Goal: Check status

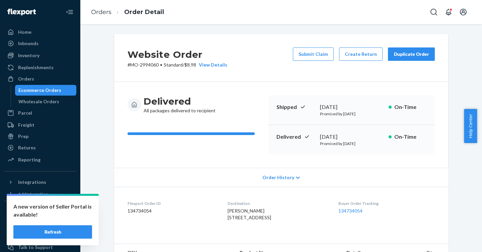
scroll to position [226, 0]
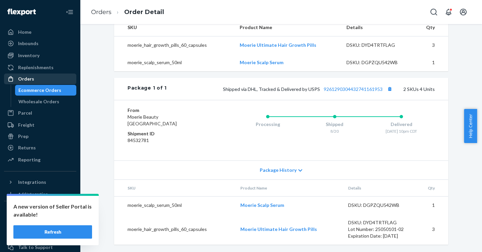
click at [27, 81] on div "Orders" at bounding box center [26, 79] width 16 height 7
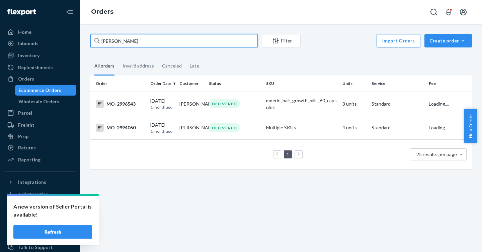
drag, startPoint x: 154, startPoint y: 42, endPoint x: 95, endPoint y: 40, distance: 59.3
click at [95, 40] on div "[PERSON_NAME]" at bounding box center [173, 40] width 167 height 13
paste input "2387462"
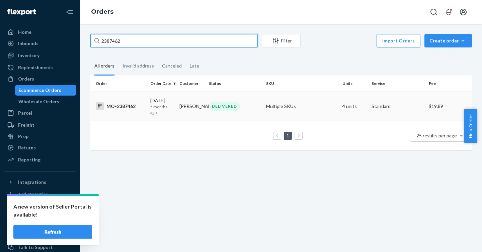
type input "2387462"
click at [115, 106] on div "MO-2387462" at bounding box center [120, 106] width 49 height 8
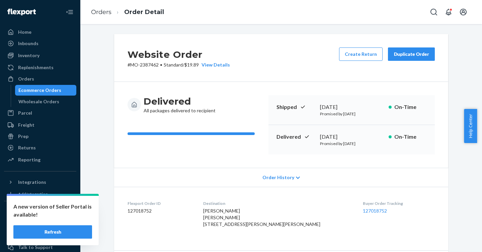
drag, startPoint x: 318, startPoint y: 137, endPoint x: 350, endPoint y: 136, distance: 32.5
click at [350, 136] on div "[DATE]" at bounding box center [351, 137] width 63 height 8
copy div "[DATE]"
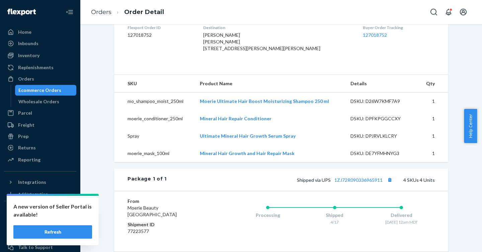
scroll to position [214, 0]
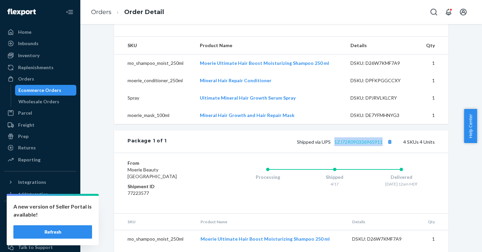
drag, startPoint x: 331, startPoint y: 155, endPoint x: 380, endPoint y: 155, distance: 49.2
click at [380, 145] on span "Shipped via UPS 1ZJ72R090336965911" at bounding box center [345, 142] width 97 height 6
copy link "1ZJ72R090336965911"
